Goal: Information Seeking & Learning: Learn about a topic

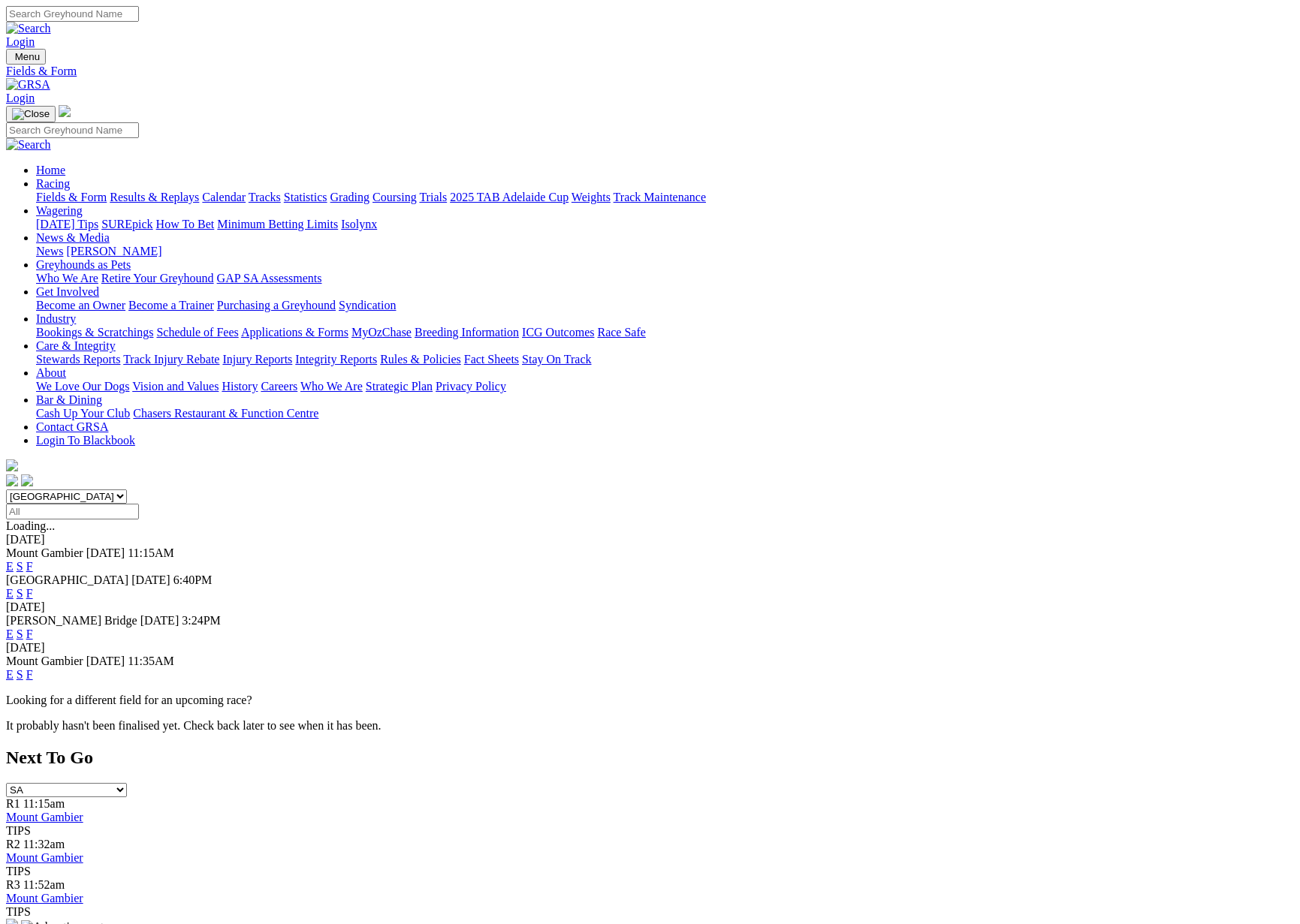
scroll to position [4, 0]
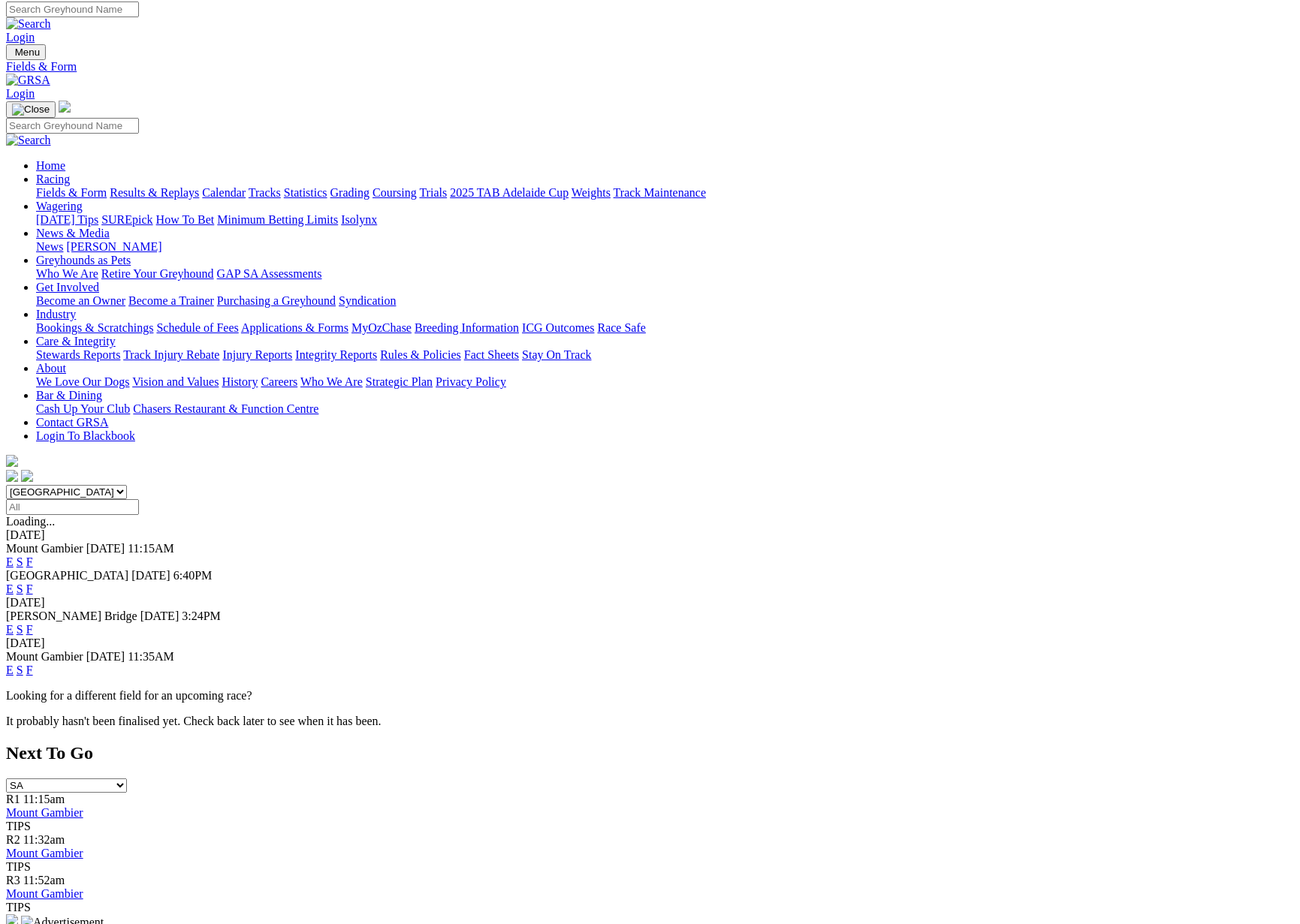
click at [33, 623] on link "F" at bounding box center [30, 628] width 7 height 13
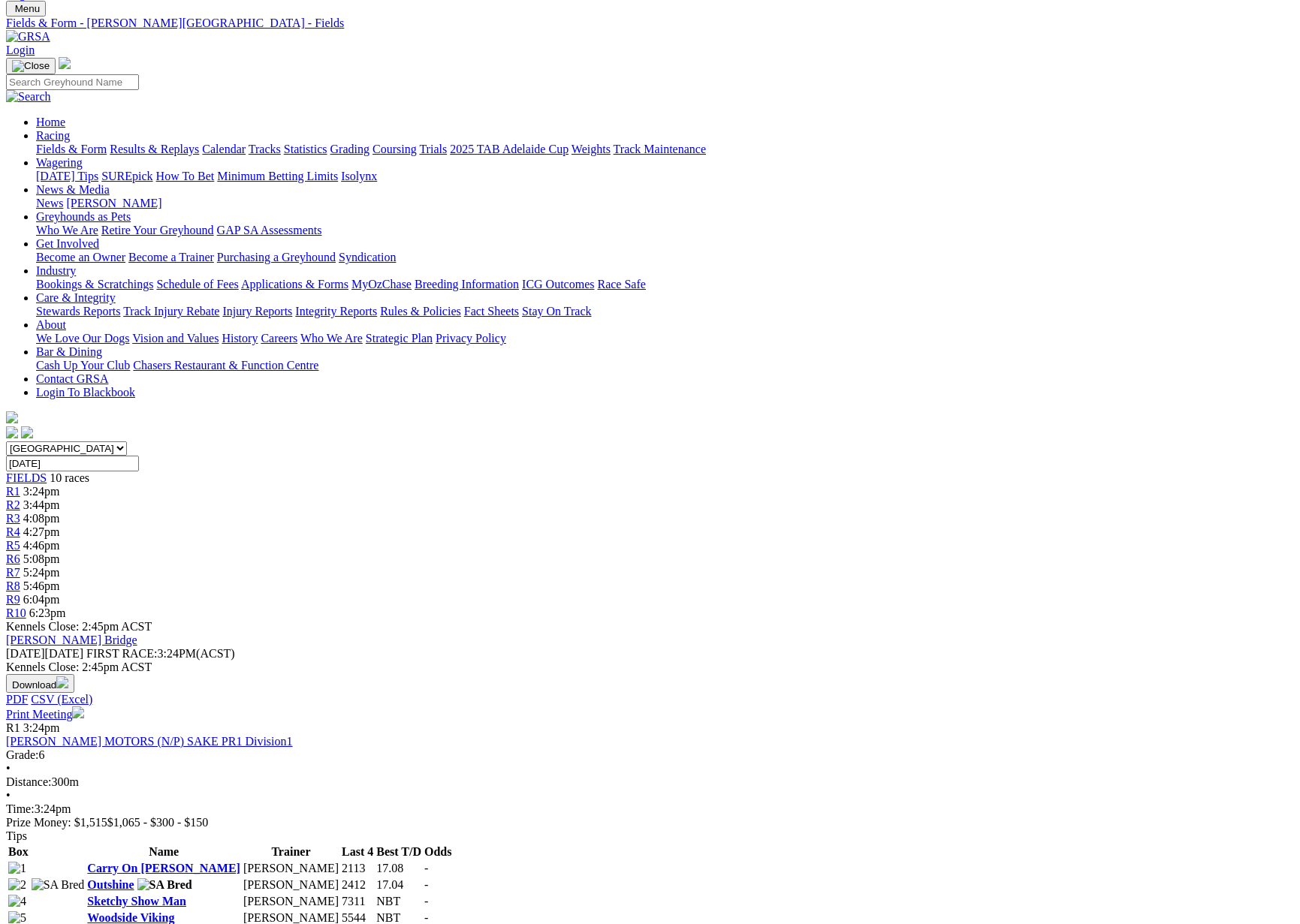
scroll to position [50, 0]
click at [199, 140] on link "Results & Replays" at bounding box center [154, 146] width 89 height 13
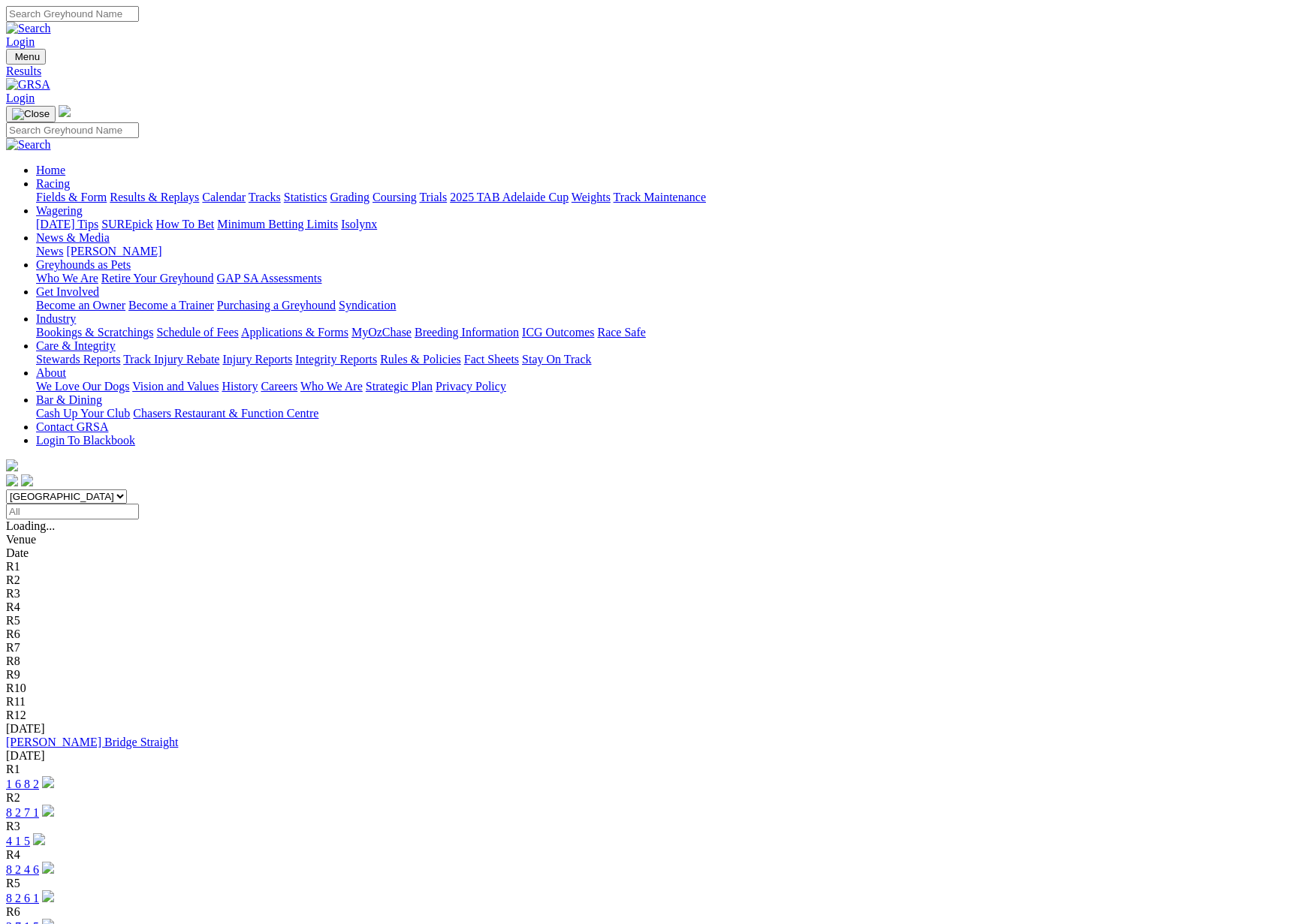
click at [178, 735] on link "[PERSON_NAME] Bridge Straight" at bounding box center [92, 741] width 172 height 13
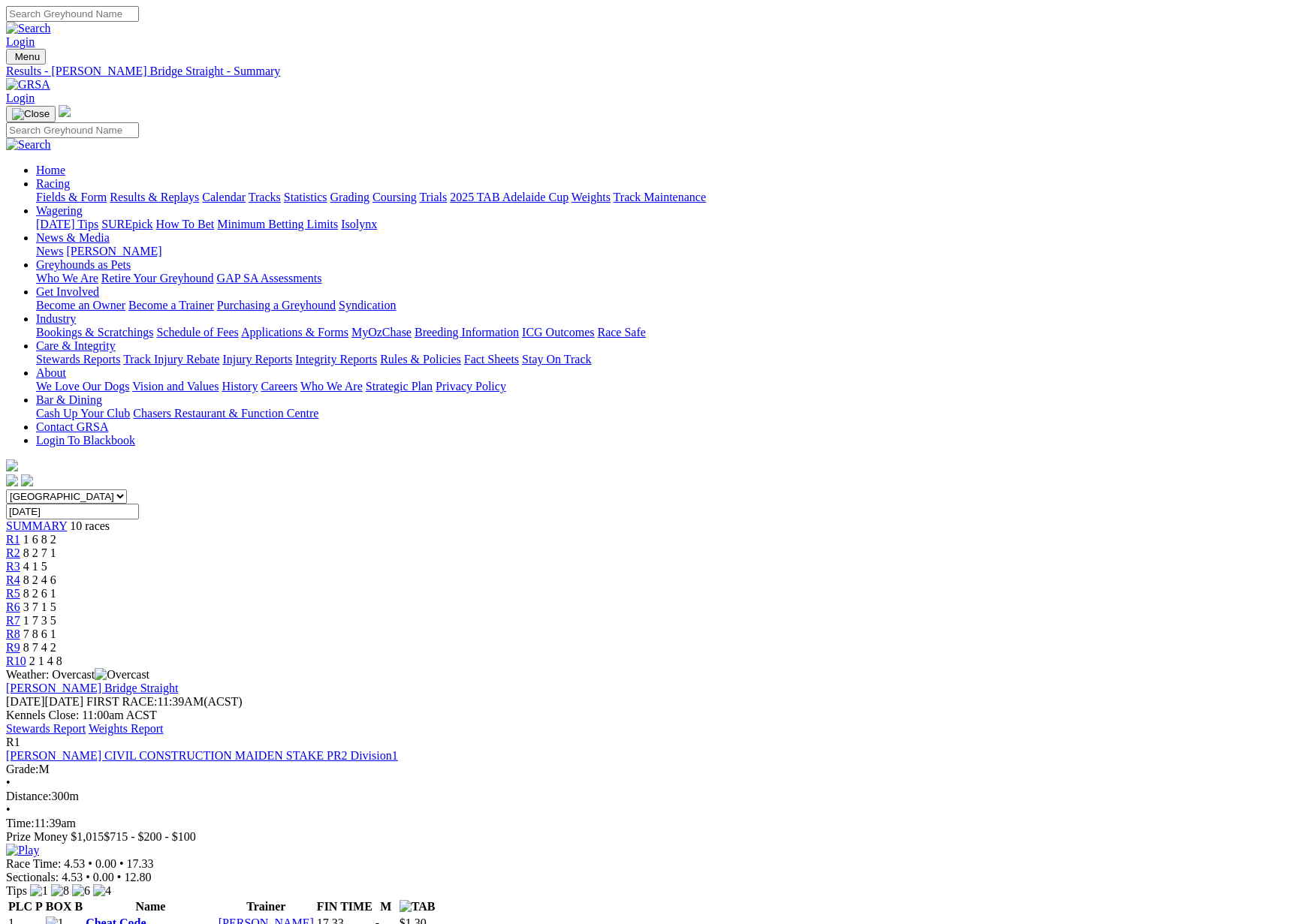
click at [86, 722] on link "Stewards Report" at bounding box center [46, 728] width 80 height 13
click at [199, 190] on link "Results & Replays" at bounding box center [154, 196] width 89 height 13
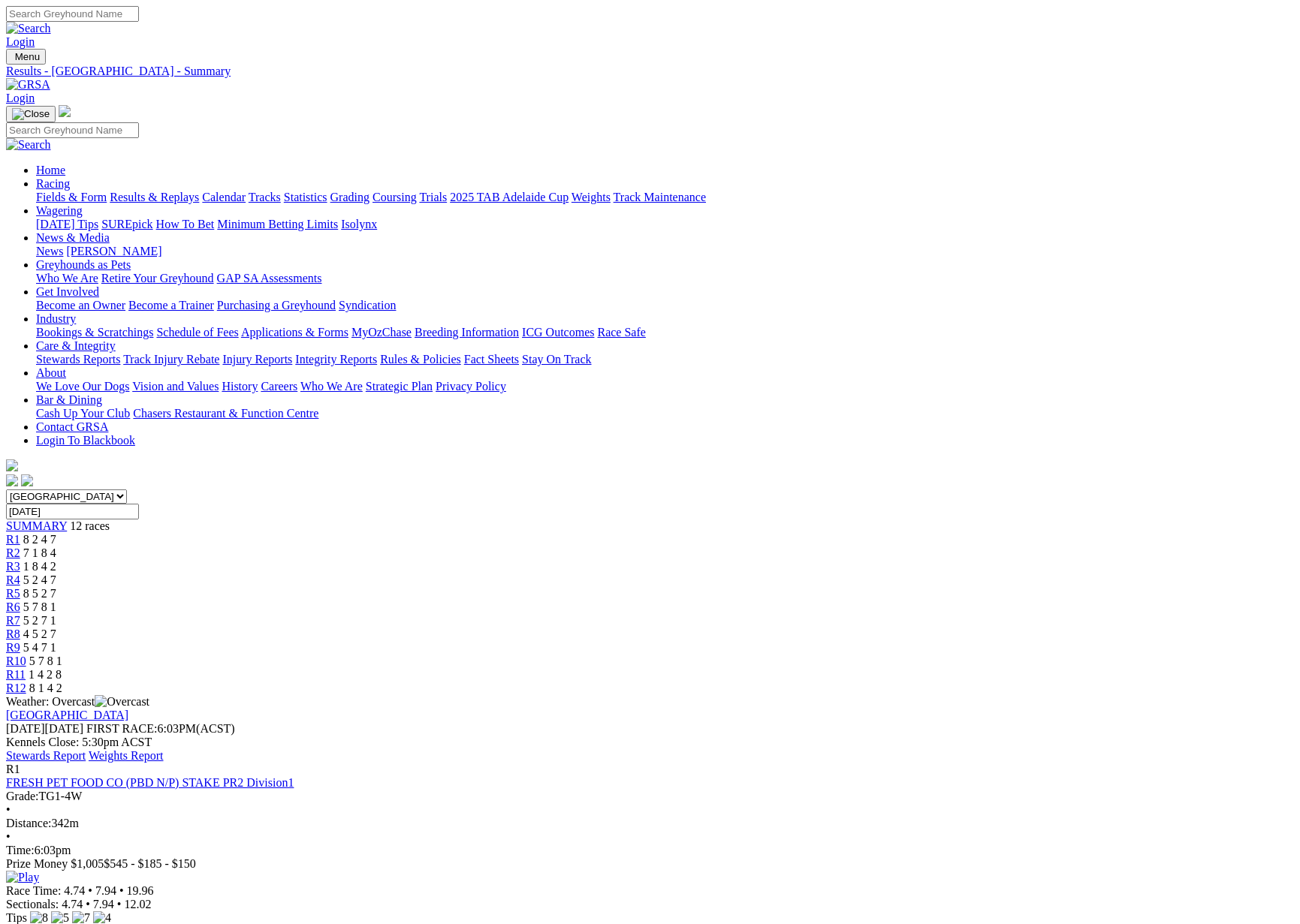
click at [86, 749] on link "Stewards Report" at bounding box center [46, 755] width 80 height 13
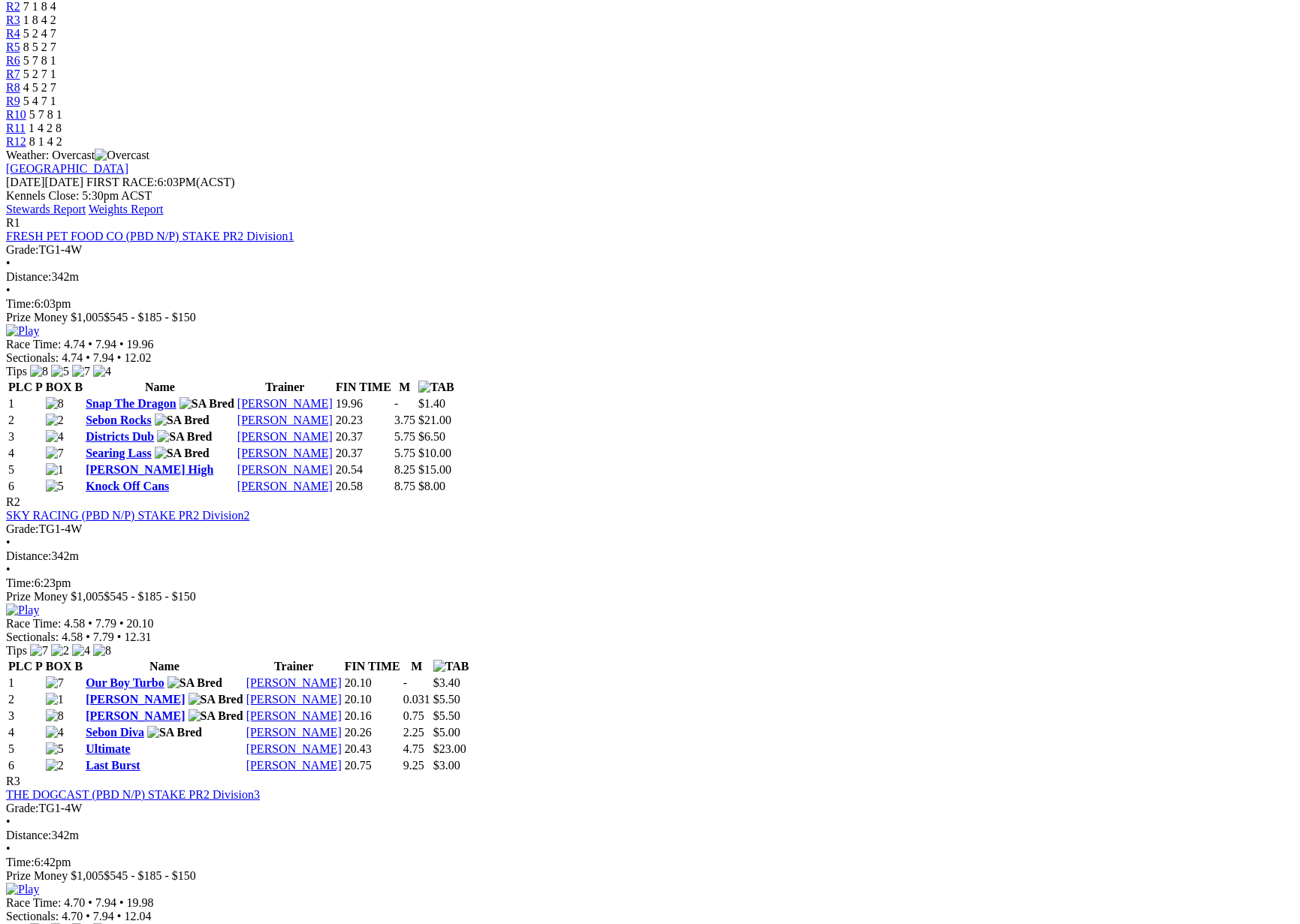
scroll to position [602, 0]
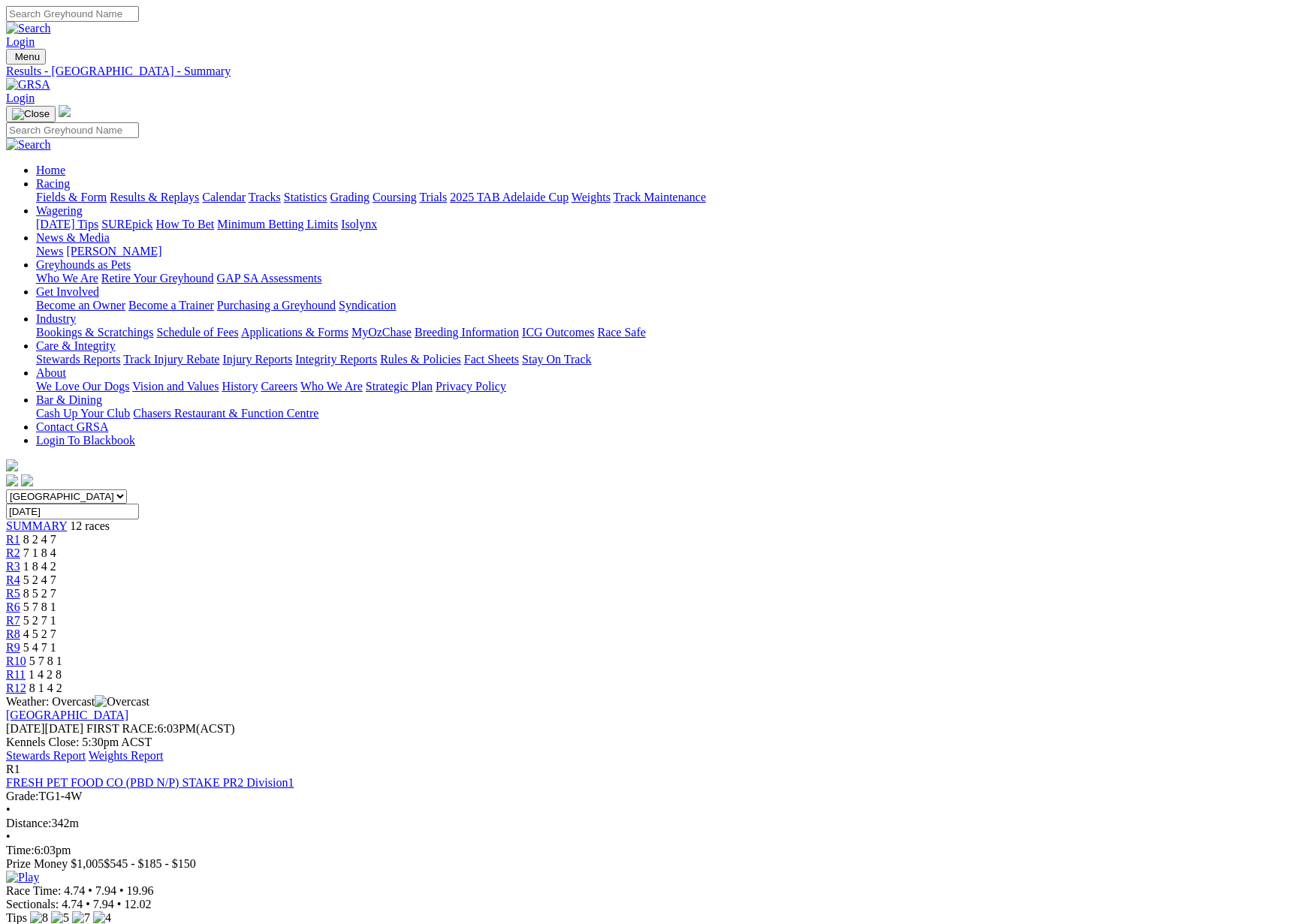
scroll to position [602, 0]
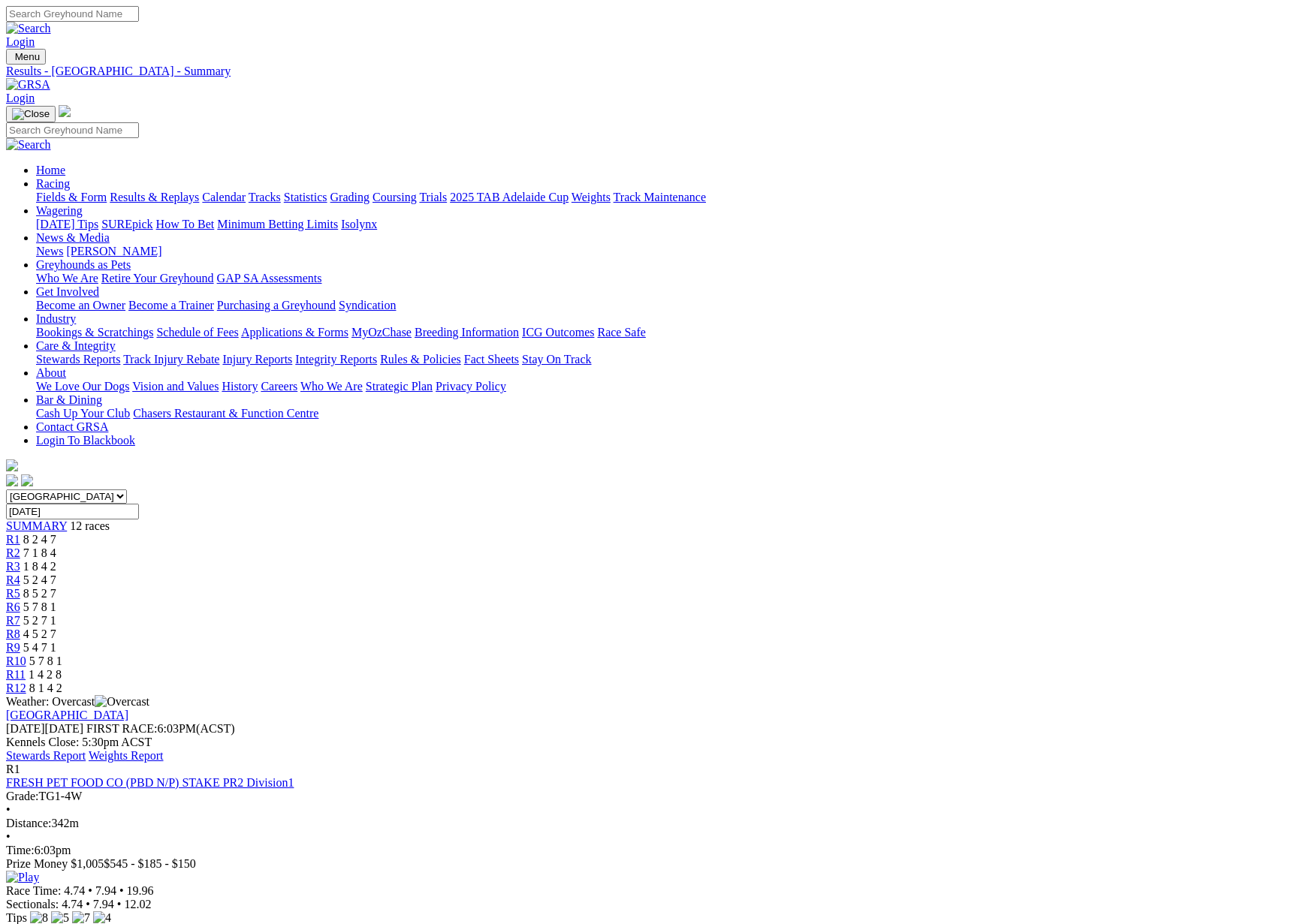
click at [161, 245] on link "[PERSON_NAME]" at bounding box center [114, 251] width 95 height 13
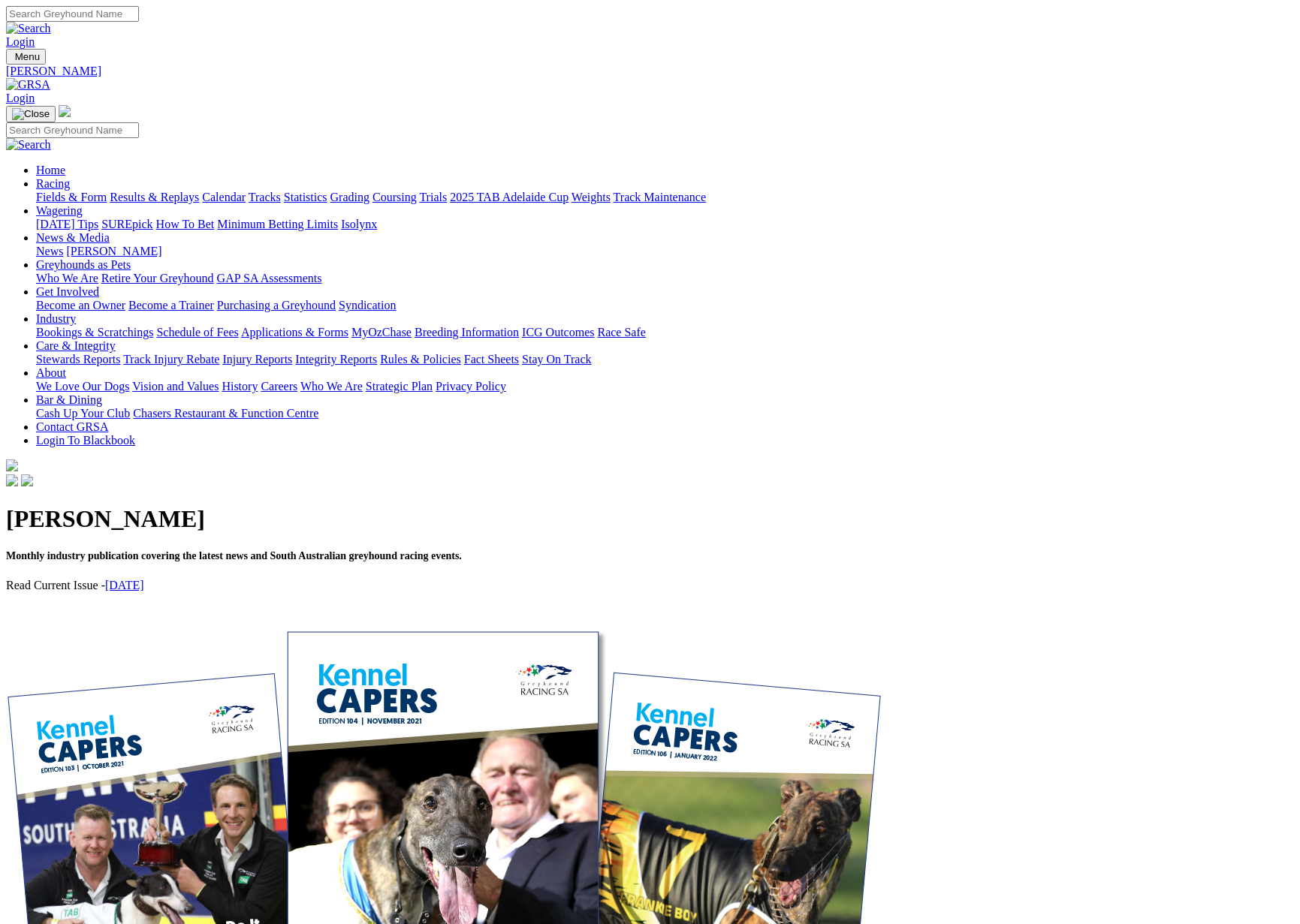
scroll to position [2, 1]
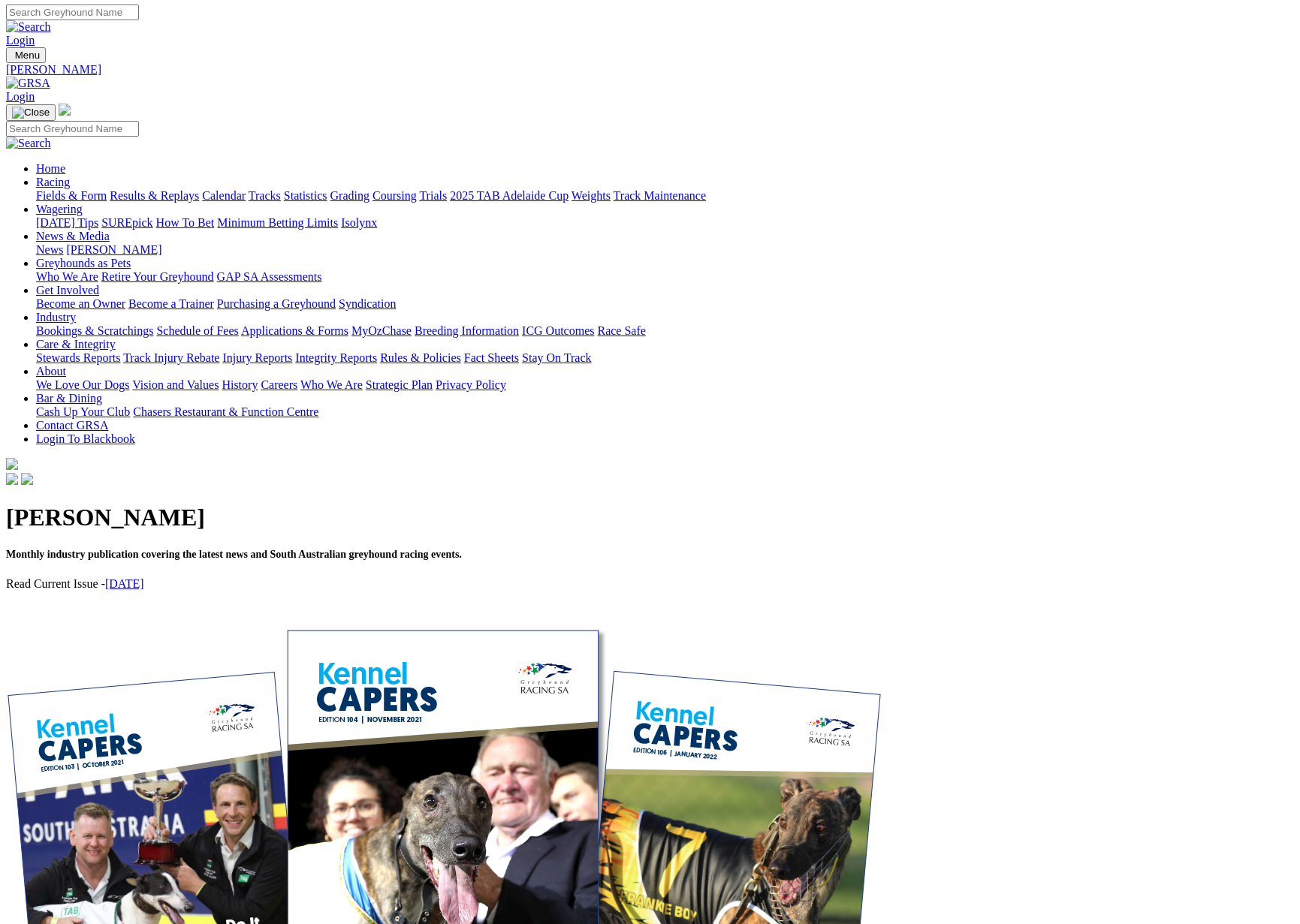
click at [144, 578] on link "August 2025" at bounding box center [125, 583] width 39 height 13
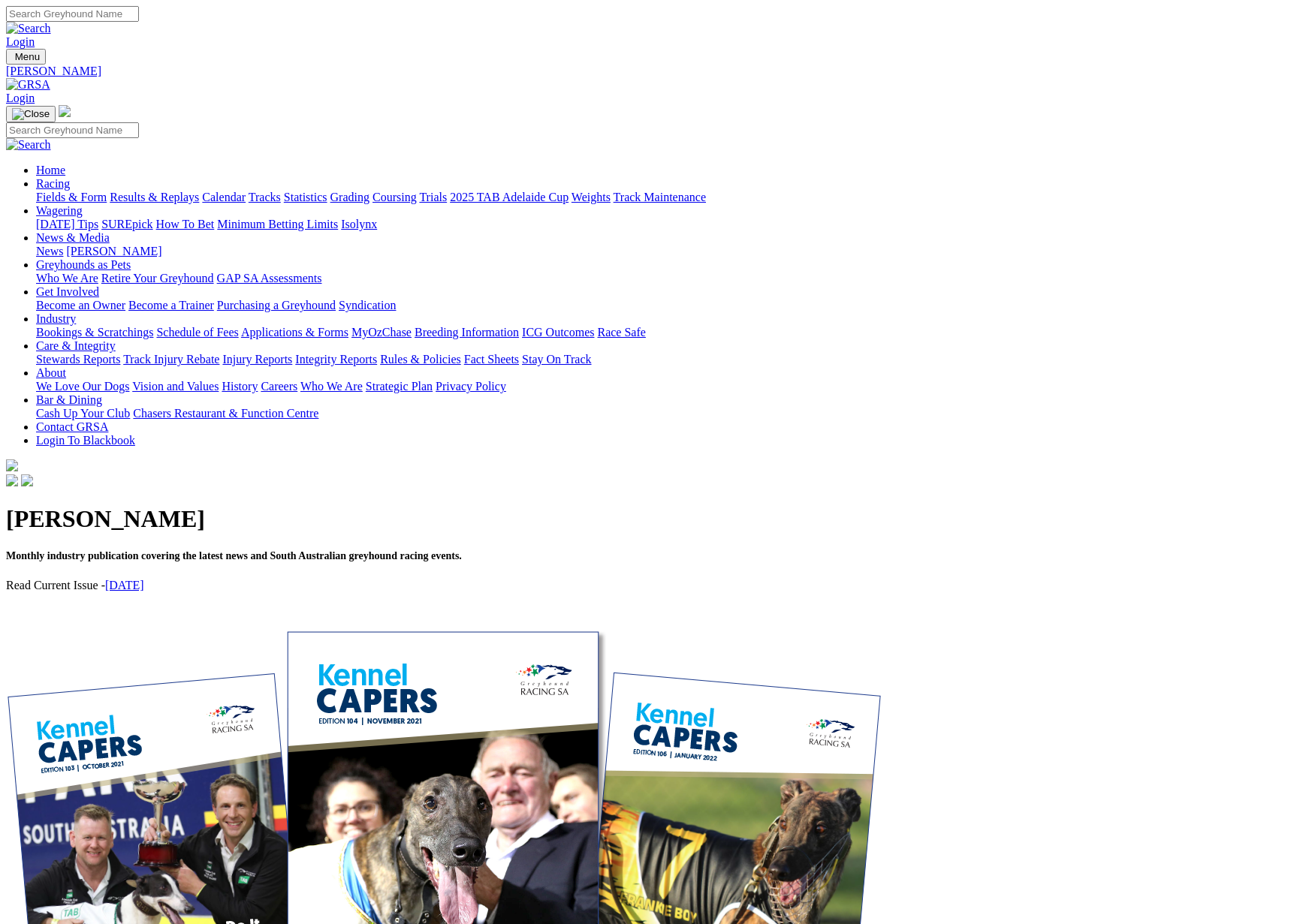
scroll to position [2, 0]
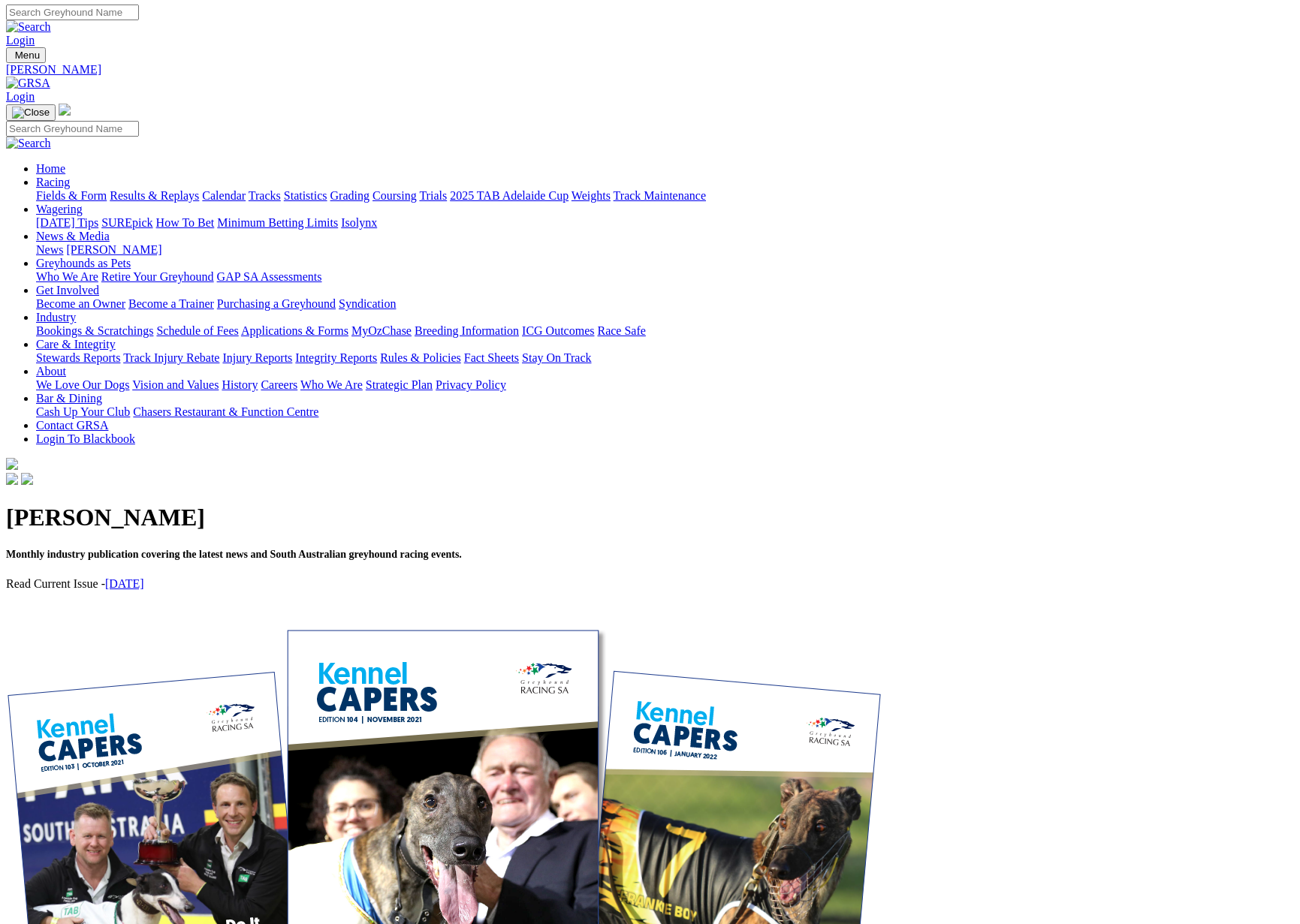
click at [246, 189] on link "Calendar" at bounding box center [223, 195] width 43 height 13
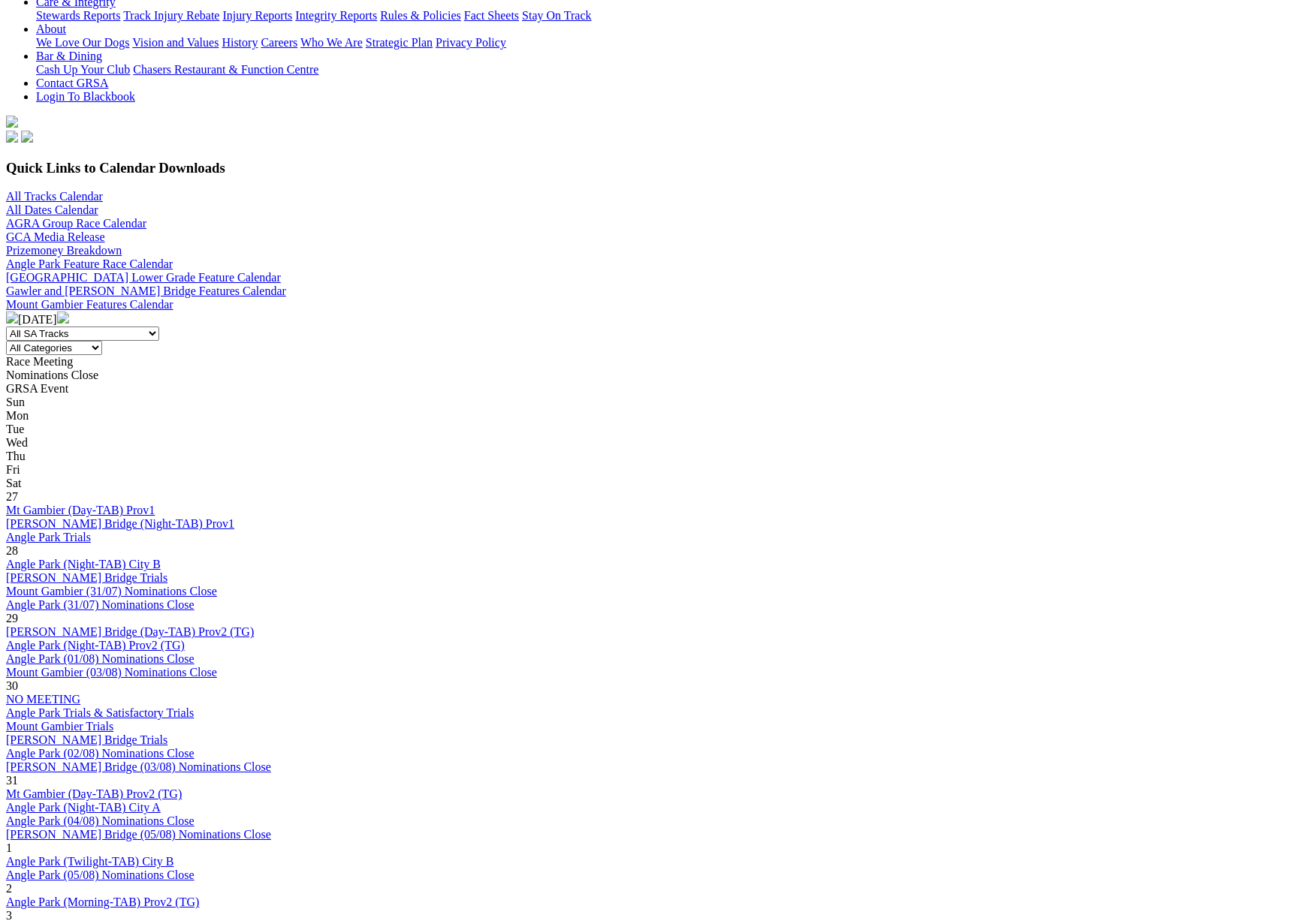
scroll to position [334, 0]
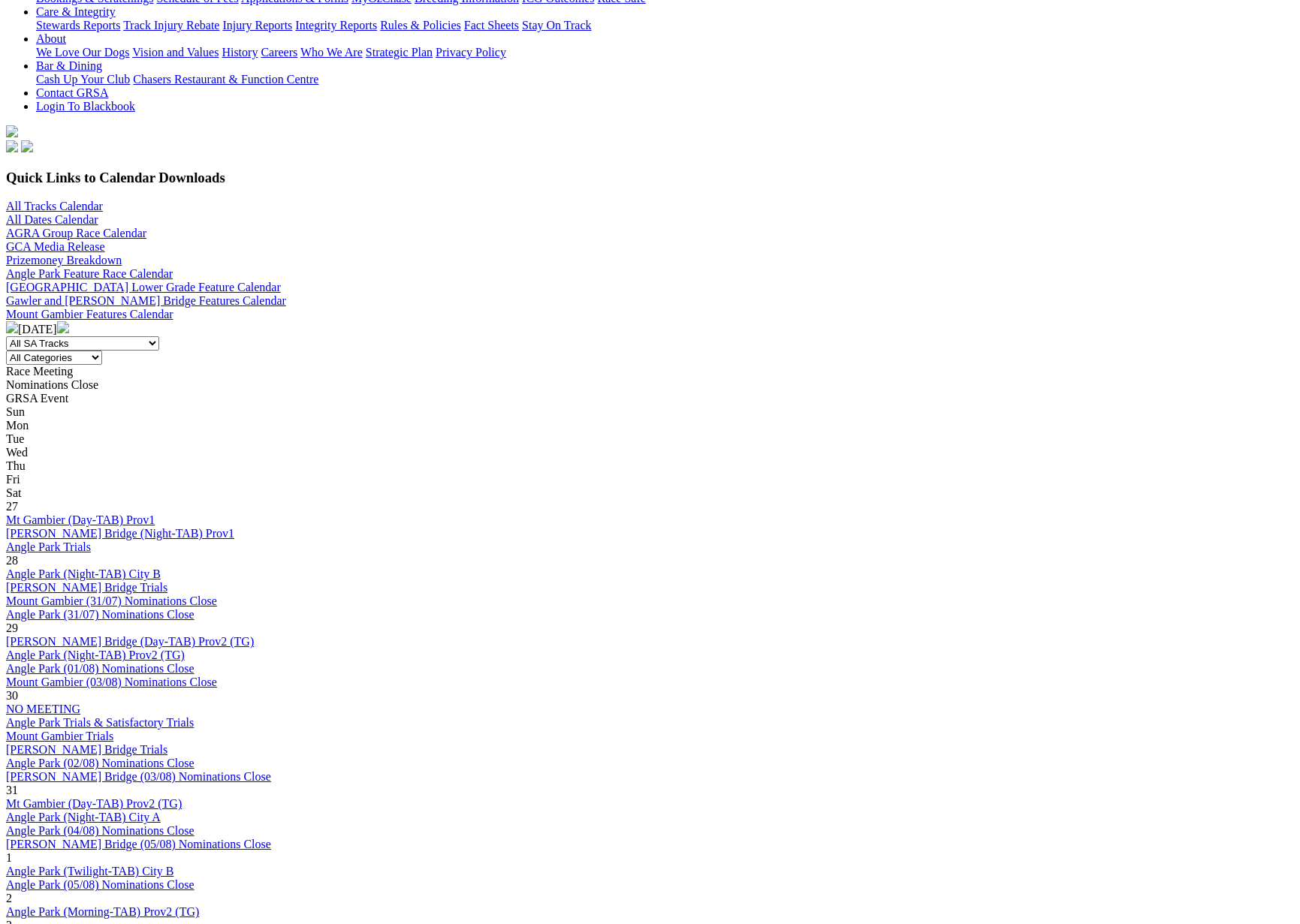
click at [173, 865] on link "Angle Park (Twilight-TAB) City B" at bounding box center [89, 870] width 167 height 13
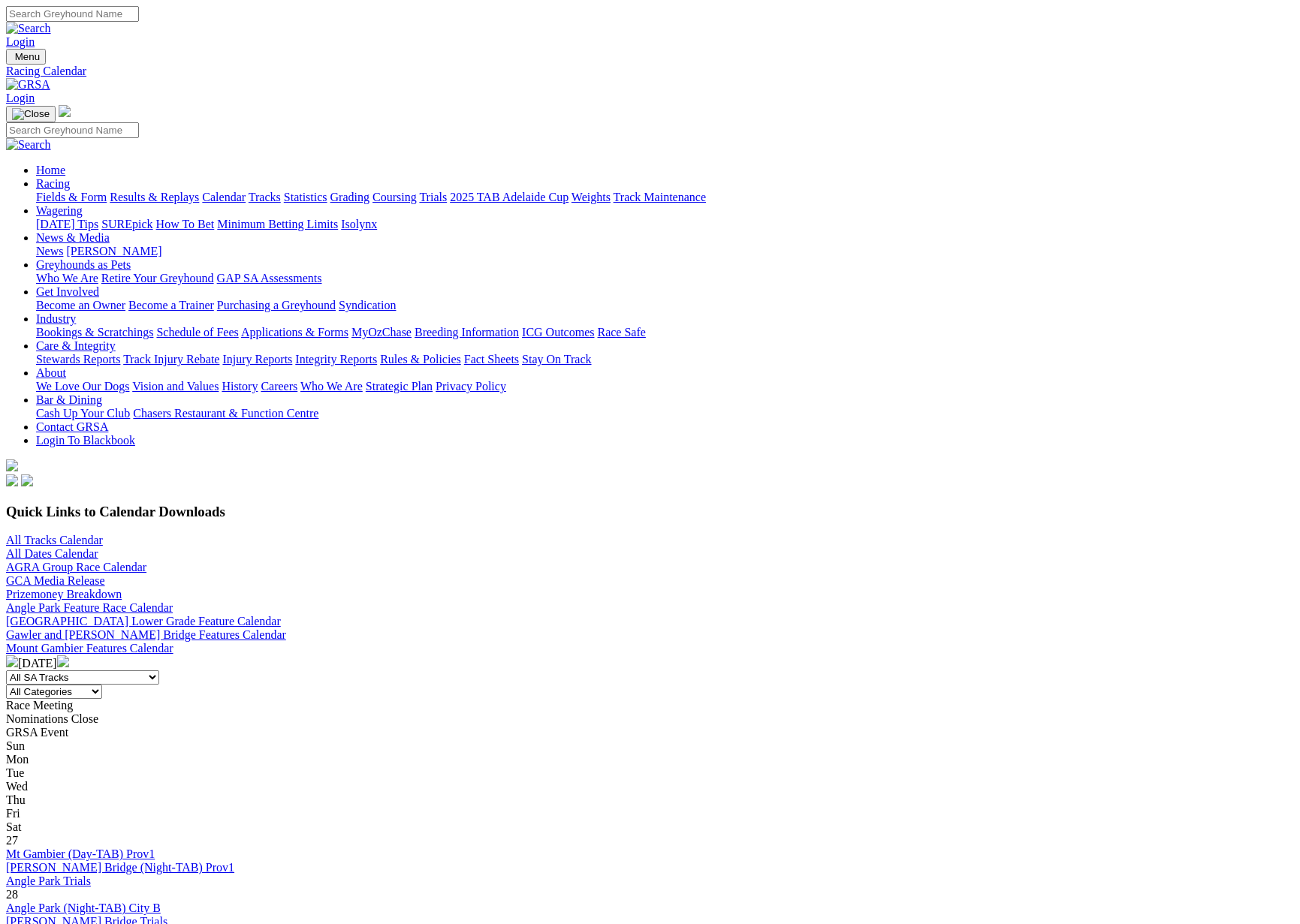
scroll to position [334, 0]
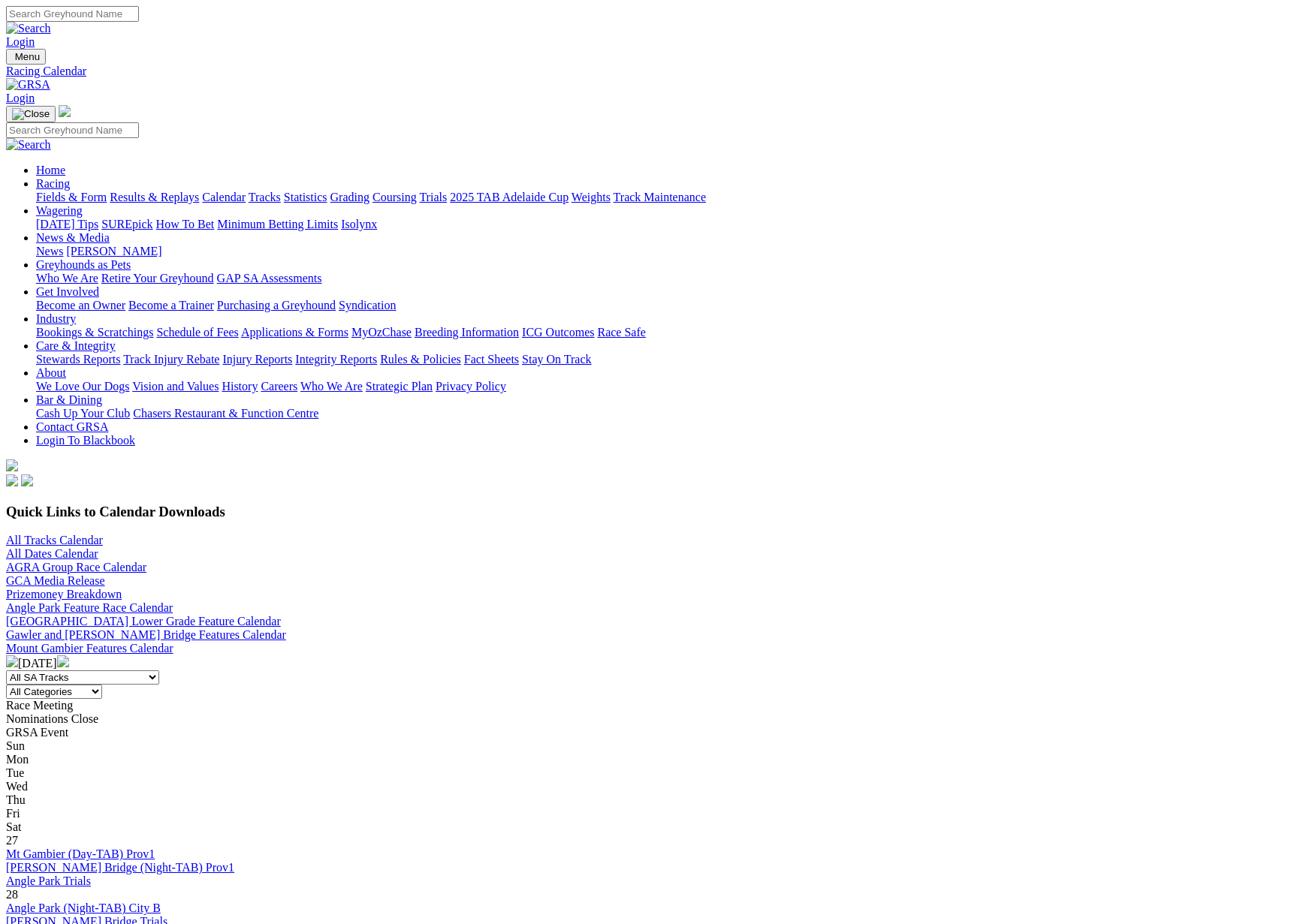
scroll to position [334, 0]
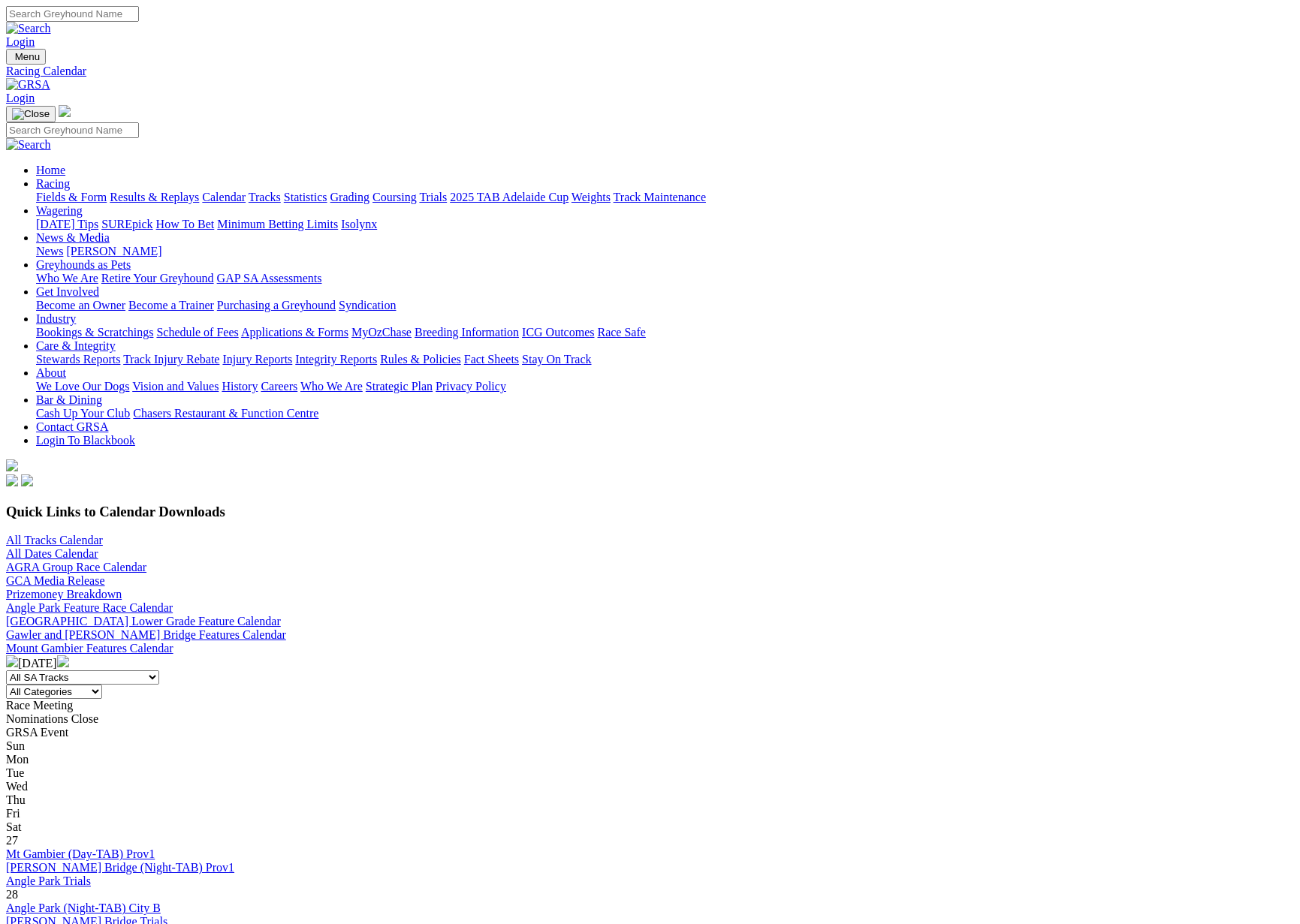
scroll to position [334, 0]
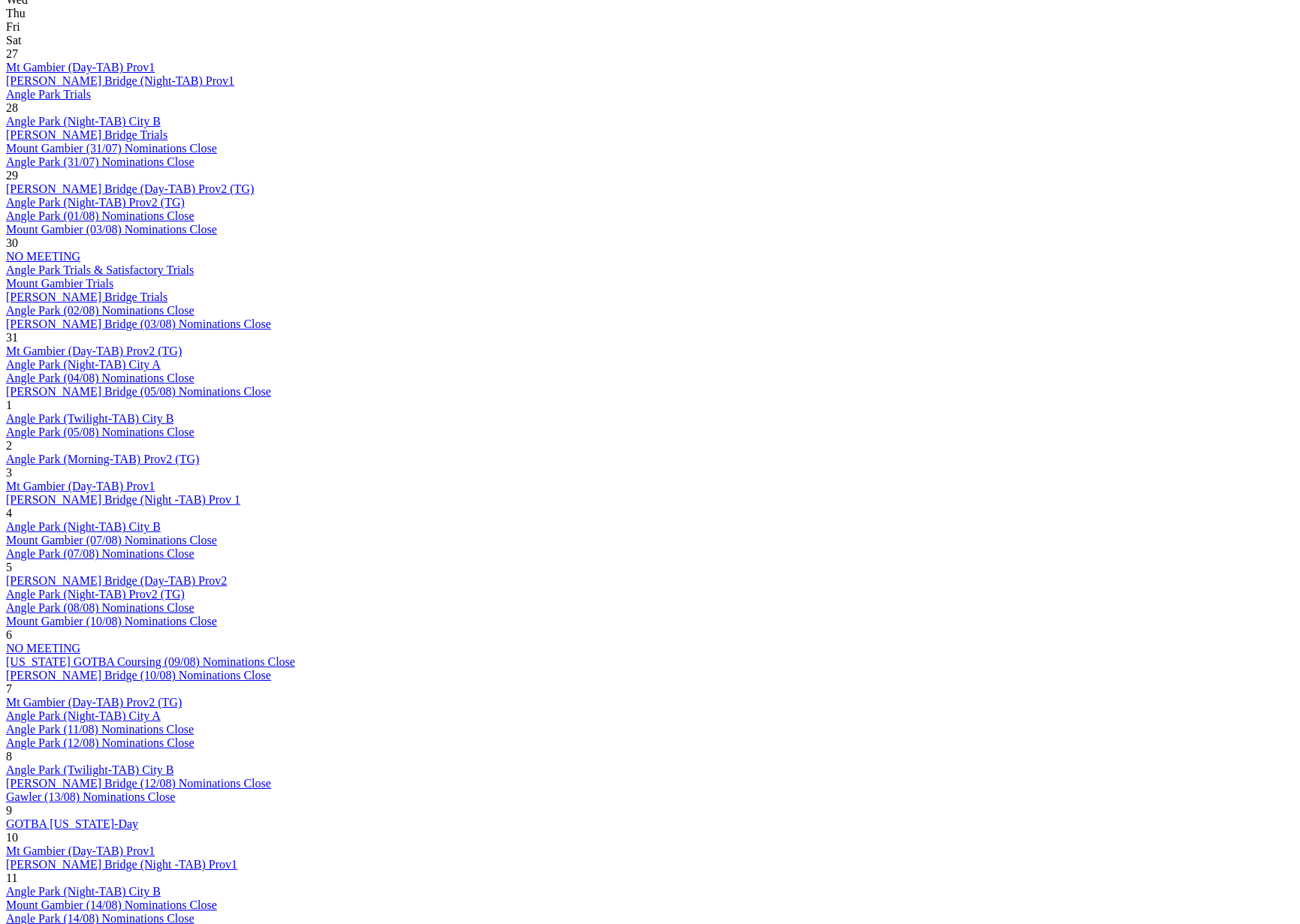
scroll to position [819, 0]
